Goal: Information Seeking & Learning: Check status

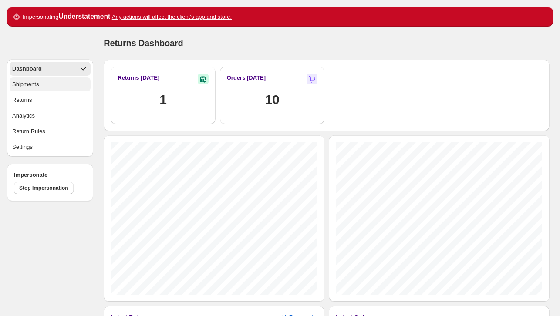
click at [43, 83] on button "Shipments" at bounding box center [50, 85] width 81 height 14
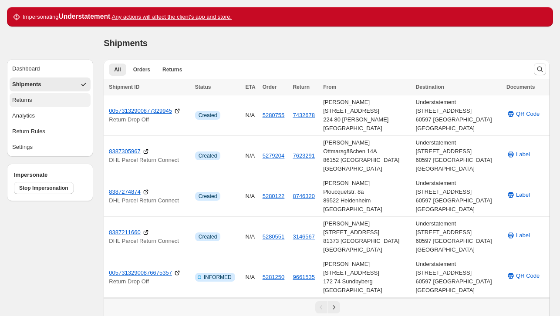
click at [47, 99] on button "Returns" at bounding box center [50, 100] width 81 height 14
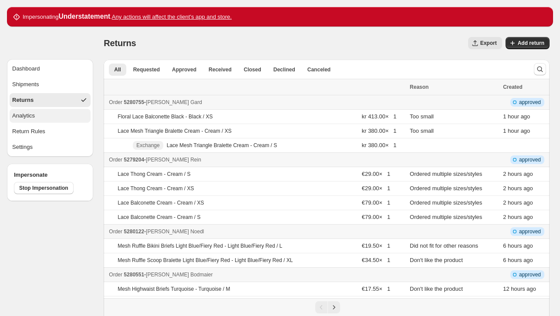
click at [68, 119] on button "Analytics" at bounding box center [50, 116] width 81 height 14
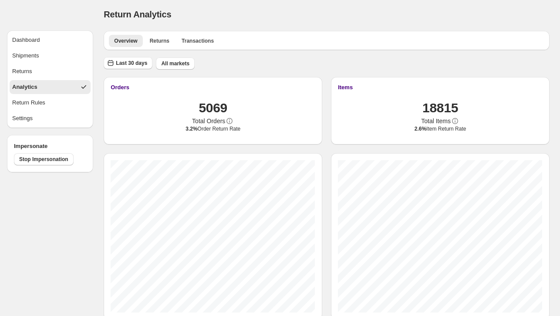
scroll to position [47, 0]
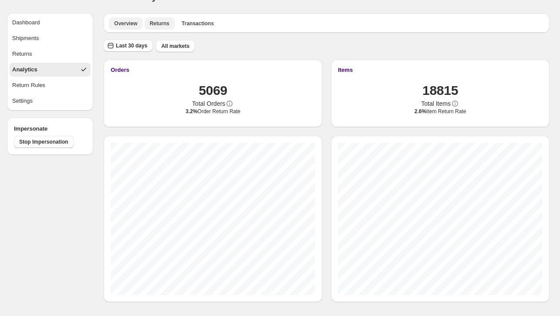
click at [162, 24] on span "Returns" at bounding box center [160, 23] width 20 height 7
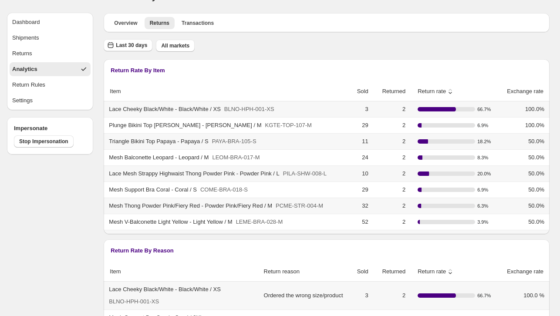
click at [199, 102] on th "Lace Cheeky Black/White - Black/White / XS BLNO-HPH-001-XS" at bounding box center [225, 109] width 242 height 16
drag, startPoint x: 195, startPoint y: 80, endPoint x: 441, endPoint y: 93, distance: 246.9
click at [441, 93] on div "Return Rate By Item sort descending by Item sort descending by Sold sort descen…" at bounding box center [327, 146] width 446 height 175
click at [446, 94] on icon at bounding box center [450, 91] width 9 height 9
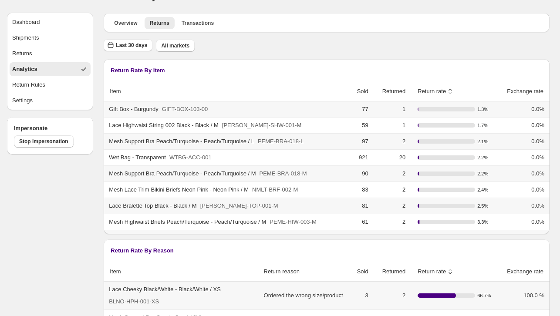
click at [327, 71] on h3 "Return Rate By Item" at bounding box center [327, 70] width 432 height 9
click at [446, 93] on icon at bounding box center [450, 91] width 9 height 9
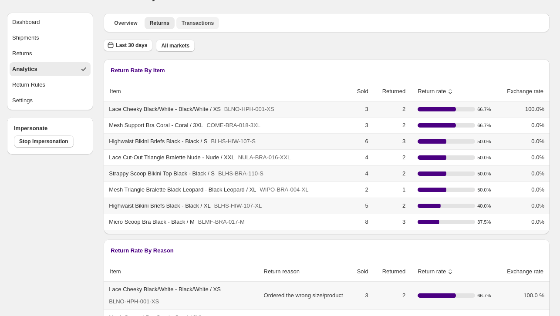
click at [186, 21] on span "Transactions" at bounding box center [198, 23] width 32 height 7
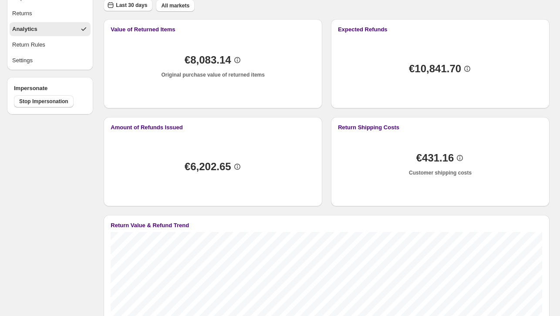
scroll to position [71, 0]
